Goal: Check status

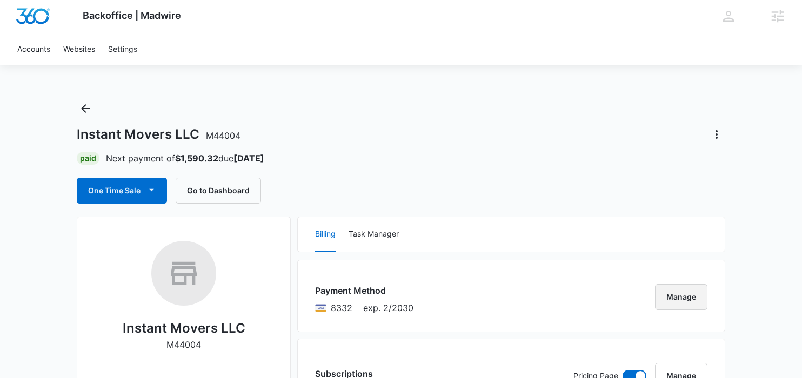
click at [674, 294] on button "Manage" at bounding box center [681, 297] width 52 height 26
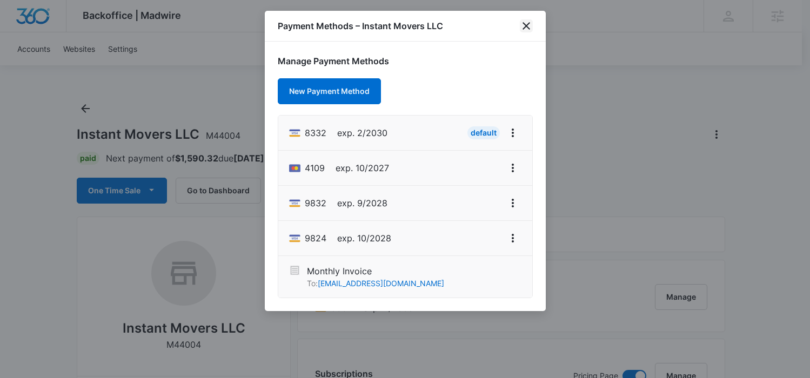
click at [522, 28] on icon "close" at bounding box center [526, 25] width 13 height 13
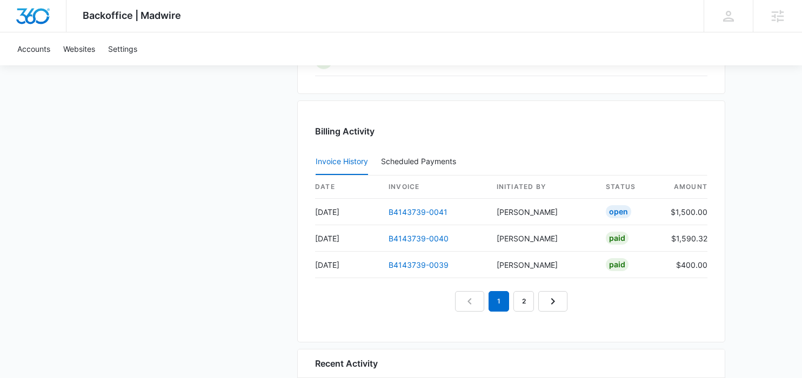
scroll to position [1093, 0]
click at [399, 212] on link "B4143739-0041" at bounding box center [417, 211] width 59 height 9
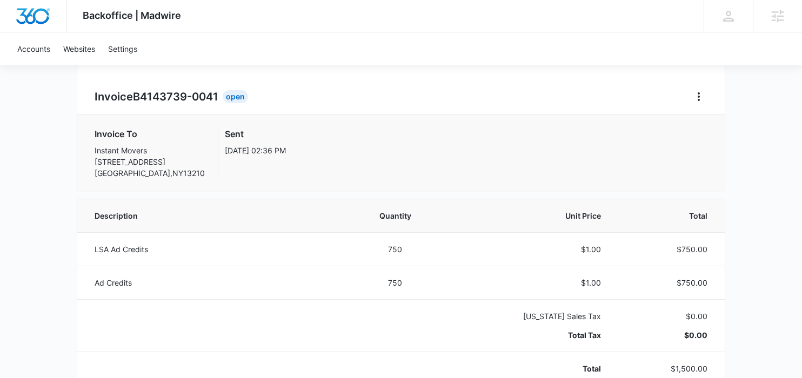
scroll to position [199, 0]
